Goal: Task Accomplishment & Management: Manage account settings

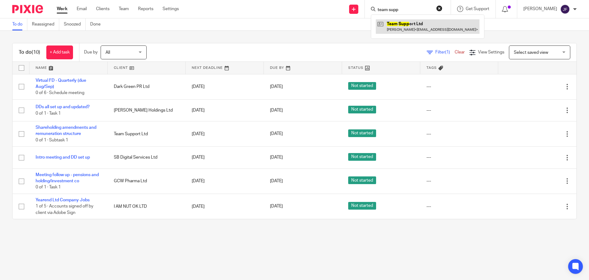
drag, startPoint x: 426, startPoint y: 28, endPoint x: 427, endPoint y: 25, distance: 3.1
click at [427, 28] on link at bounding box center [428, 26] width 104 height 14
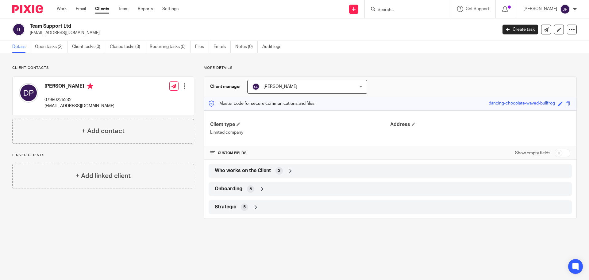
click at [57, 40] on div "Team Support Ltd [EMAIL_ADDRESS][DOMAIN_NAME] Create task Update from Companies…" at bounding box center [294, 29] width 589 height 22
click at [56, 46] on link "Open tasks (2)" at bounding box center [51, 47] width 33 height 12
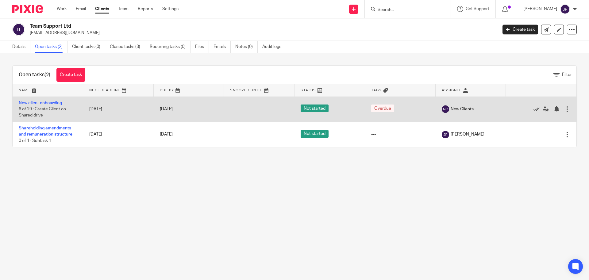
click at [44, 100] on td "New client onboarding 6 of 29 · Create Client on Shared drive" at bounding box center [48, 108] width 71 height 25
click at [45, 102] on link "New client onboarding" at bounding box center [40, 103] width 43 height 4
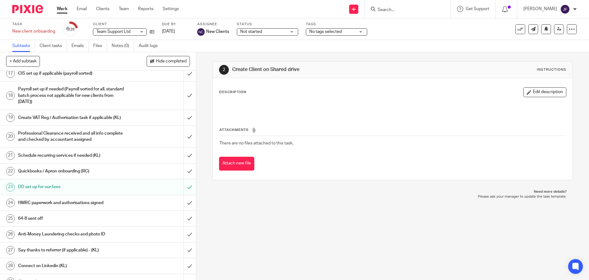
scroll to position [279, 0]
